Goal: Find specific page/section: Find specific page/section

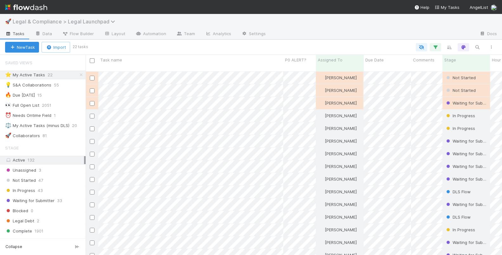
scroll to position [189, 416]
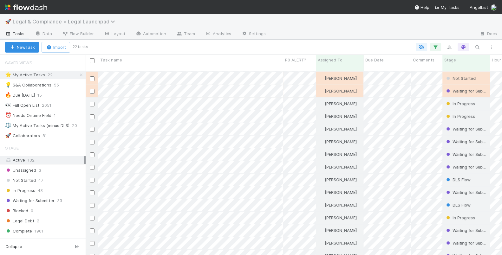
click at [79, 21] on span "Legal & Compliance > Legal Launchpad" at bounding box center [66, 21] width 106 height 6
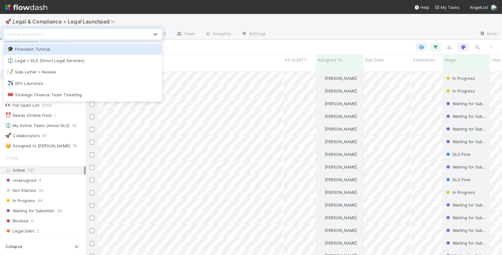
click at [256, 17] on div "option Flowdash Tutorial focused, 1 of 5. 5 results available. Use Up and Down …" at bounding box center [251, 127] width 502 height 255
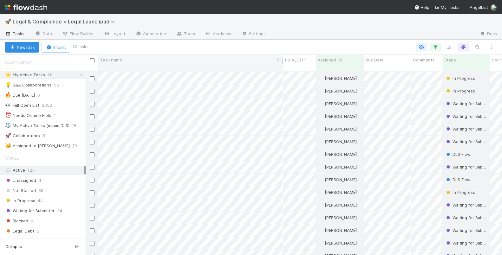
scroll to position [0, 0]
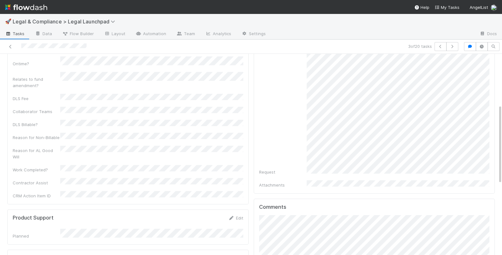
scroll to position [125, 0]
click at [9, 45] on icon at bounding box center [10, 47] width 6 height 4
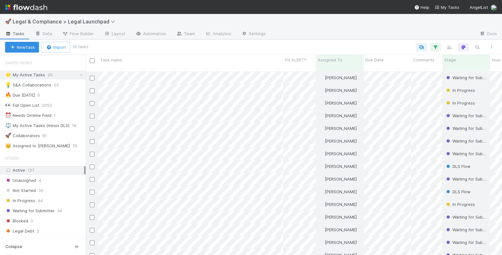
scroll to position [0, 0]
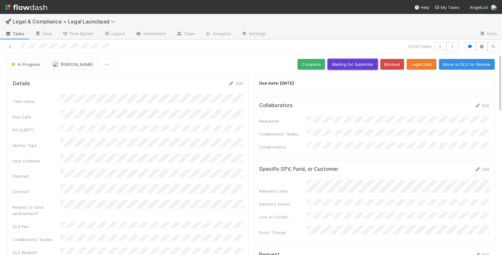
click at [355, 65] on button "Waiting for Submitter" at bounding box center [352, 64] width 50 height 11
